Goal: Feedback & Contribution: Submit feedback/report problem

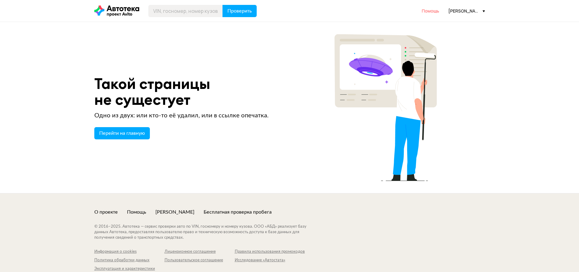
click at [430, 9] on span "Помощь" at bounding box center [430, 11] width 17 height 6
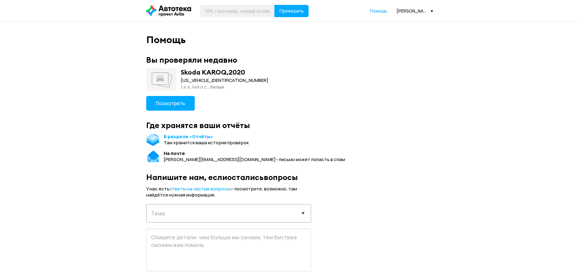
click at [196, 209] on select "Выберите тему запроса Отчёт не пришёл Покупка отчета Технические проблемы Содер…" at bounding box center [229, 212] width 164 height 17
select select "report"
click at [147, 204] on select "Выберите тему запроса Отчёт не пришёл Покупка отчета Технические проблемы Содер…" at bounding box center [229, 212] width 164 height 17
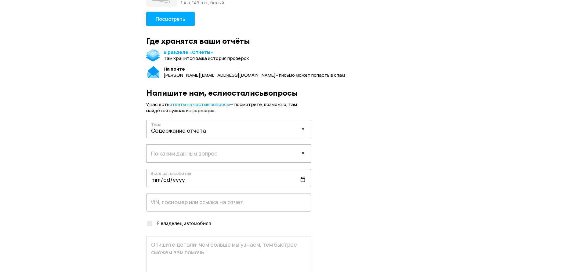
scroll to position [92, 0]
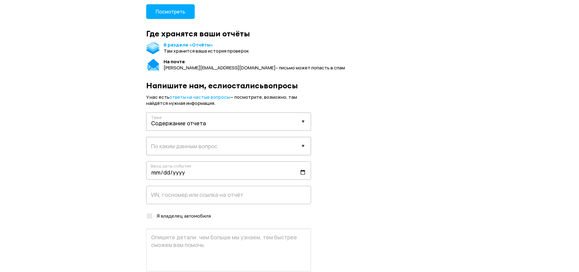
click at [253, 144] on select "Выберите данные Пробег История объявлений ДТП Расчёты стоимости Характеристики …" at bounding box center [229, 145] width 164 height 17
select select "repairCosts"
click at [147, 137] on select "Выберите данные Пробег История объявлений ДТП Расчёты стоимости Характеристики …" at bounding box center [229, 145] width 164 height 17
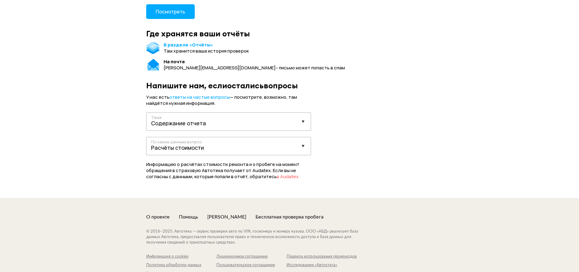
click at [277, 176] on span "в Audatex." at bounding box center [288, 176] width 23 height 6
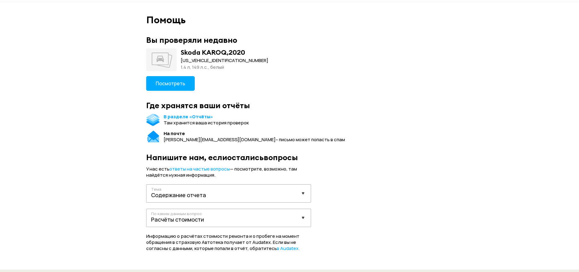
scroll to position [0, 0]
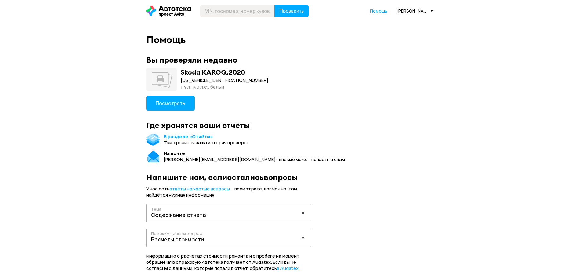
click at [163, 8] on icon at bounding box center [168, 10] width 45 height 11
